Goal: Find specific page/section: Find specific page/section

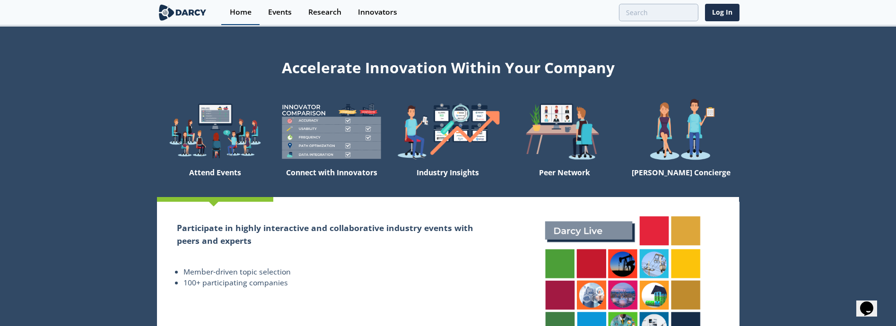
click at [238, 6] on link "Home" at bounding box center [240, 12] width 38 height 25
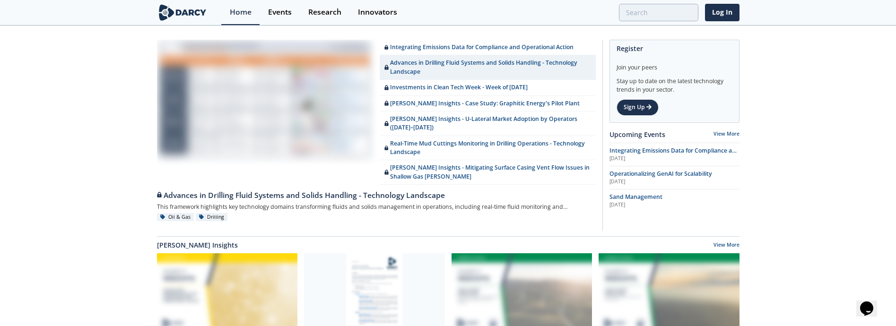
click at [183, 14] on img at bounding box center [183, 12] width 52 height 17
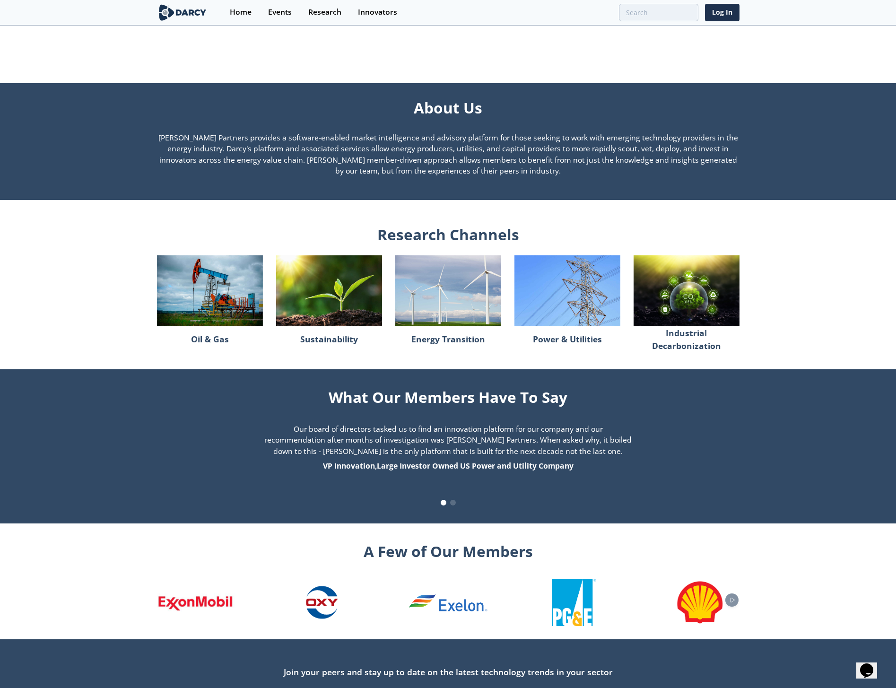
scroll to position [668, 0]
